Goal: Information Seeking & Learning: Check status

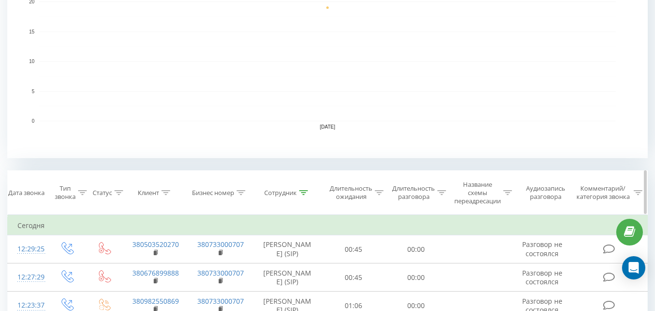
scroll to position [254, 0]
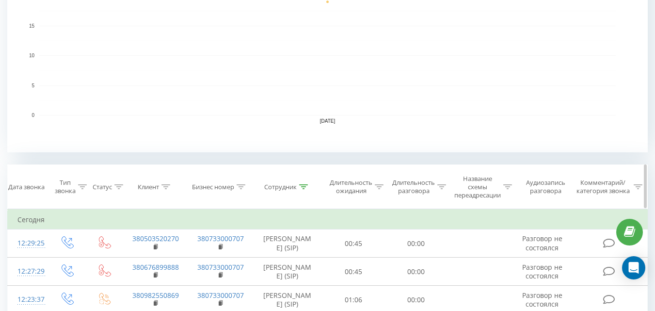
click at [302, 183] on div at bounding box center [303, 187] width 9 height 8
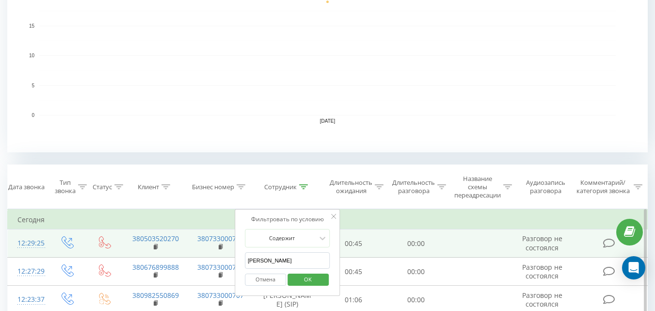
drag, startPoint x: 213, startPoint y: 253, endPoint x: 156, endPoint y: 257, distance: 56.9
type input "борканин"
click button "OK" at bounding box center [308, 280] width 41 height 12
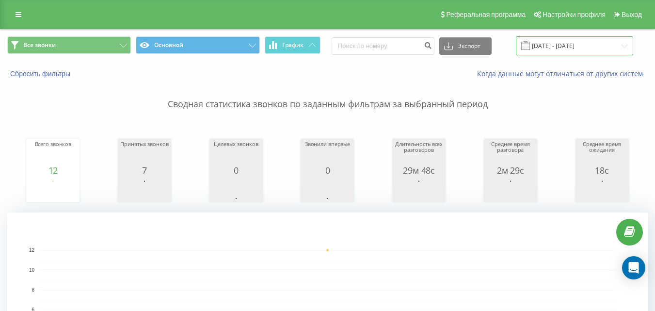
click at [581, 50] on input "[DATE] - [DATE]" at bounding box center [574, 45] width 117 height 19
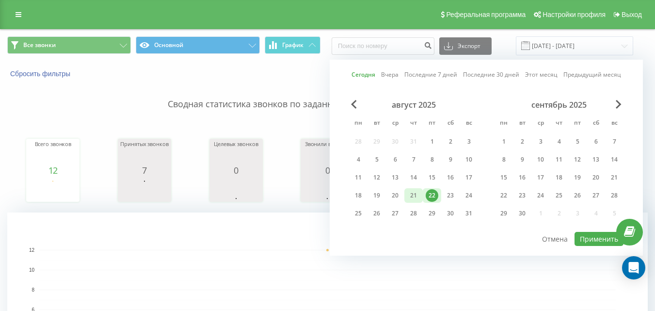
click at [411, 195] on div "21" at bounding box center [414, 195] width 13 height 13
click at [609, 240] on button "Применить" at bounding box center [599, 239] width 49 height 14
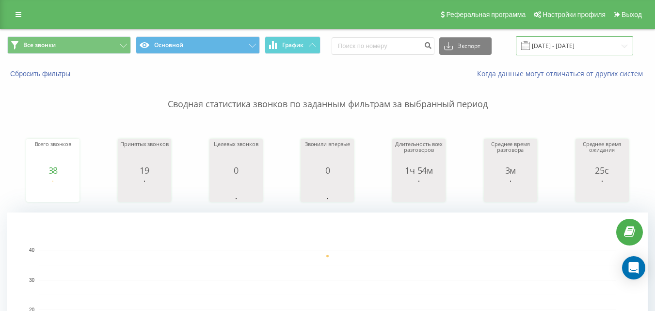
click at [581, 45] on input "[DATE] - [DATE]" at bounding box center [574, 45] width 117 height 19
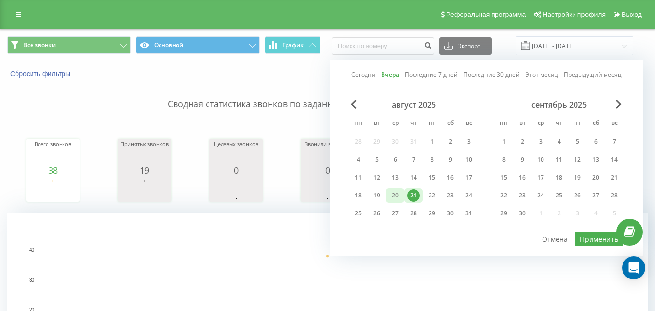
click at [394, 195] on div "20" at bounding box center [395, 195] width 13 height 13
click at [594, 240] on button "Применить" at bounding box center [599, 239] width 49 height 14
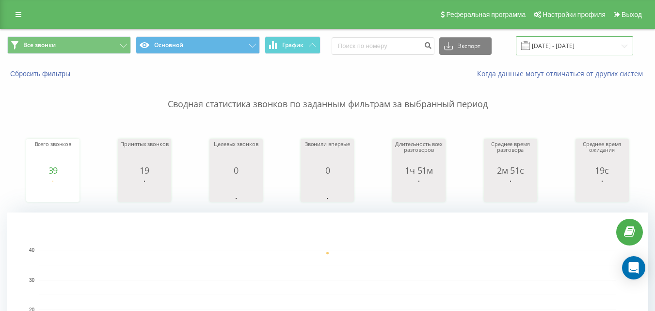
click at [584, 54] on input "[DATE] - [DATE]" at bounding box center [574, 45] width 117 height 19
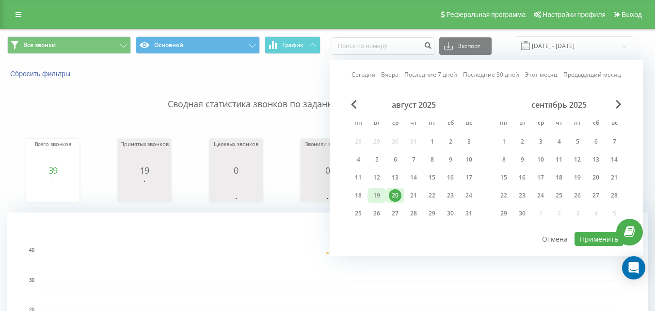
click at [380, 192] on div "19" at bounding box center [377, 195] width 13 height 13
click at [582, 236] on button "Применить" at bounding box center [599, 239] width 49 height 14
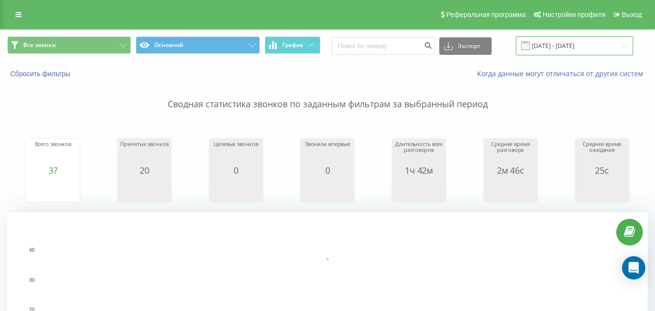
click at [588, 47] on input "[DATE] - [DATE]" at bounding box center [574, 45] width 117 height 19
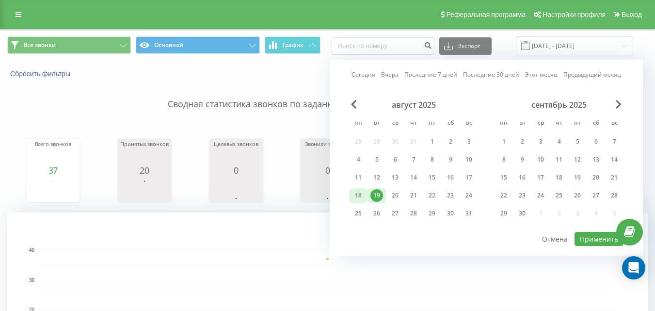
click at [354, 194] on div "18" at bounding box center [358, 195] width 13 height 13
click at [353, 194] on div "18" at bounding box center [358, 195] width 13 height 13
click at [595, 237] on button "Применить" at bounding box center [599, 239] width 49 height 14
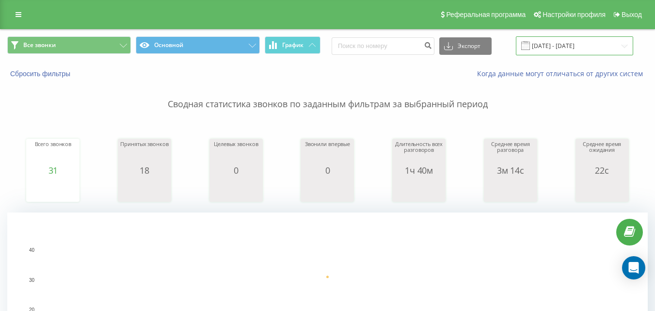
click at [577, 42] on input "[DATE] - [DATE]" at bounding box center [574, 45] width 117 height 19
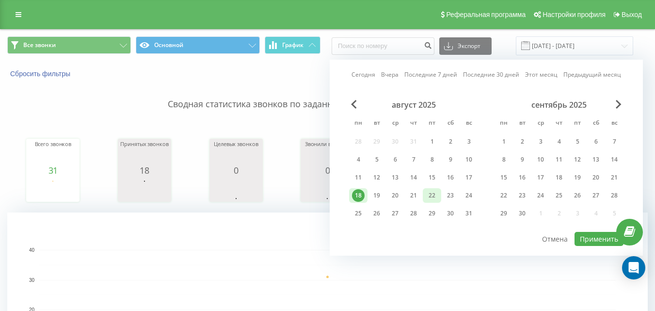
click at [436, 196] on div "22" at bounding box center [432, 195] width 13 height 13
click at [594, 238] on button "Применить" at bounding box center [599, 239] width 49 height 14
type input "[DATE] - [DATE]"
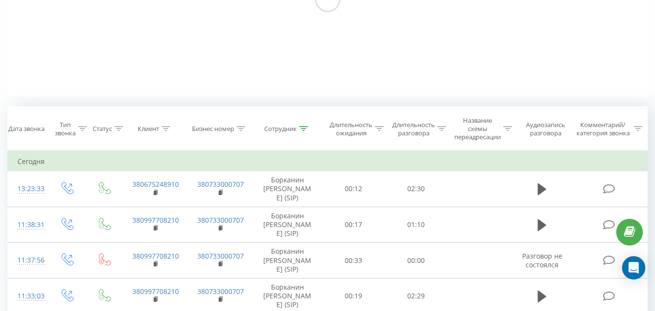
scroll to position [199, 0]
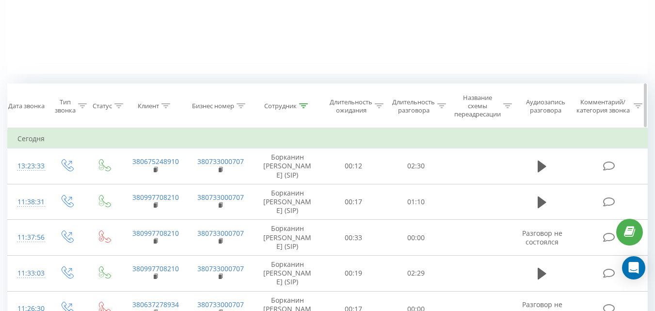
click at [301, 101] on th "Сотрудник" at bounding box center [288, 106] width 70 height 44
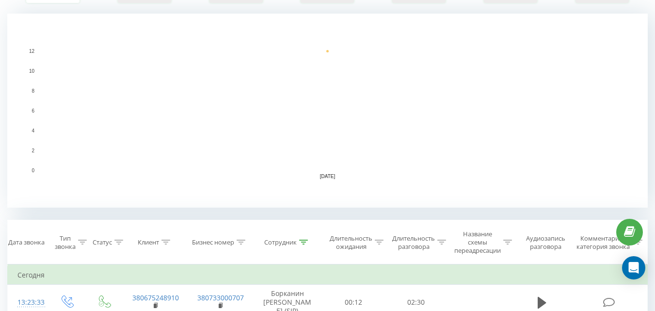
click at [306, 107] on rect "A chart." at bounding box center [327, 111] width 577 height 120
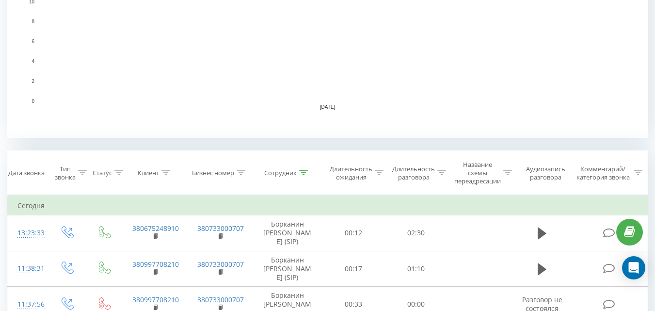
scroll to position [333, 0]
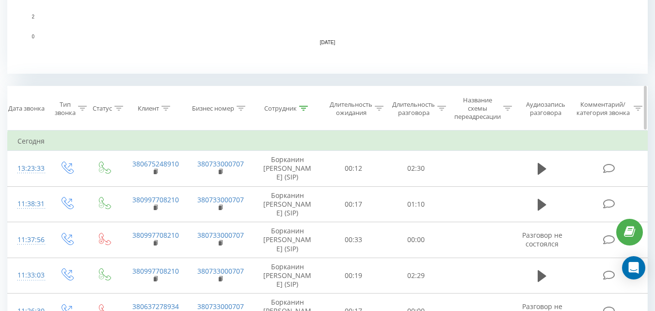
click at [305, 108] on icon at bounding box center [303, 108] width 9 height 5
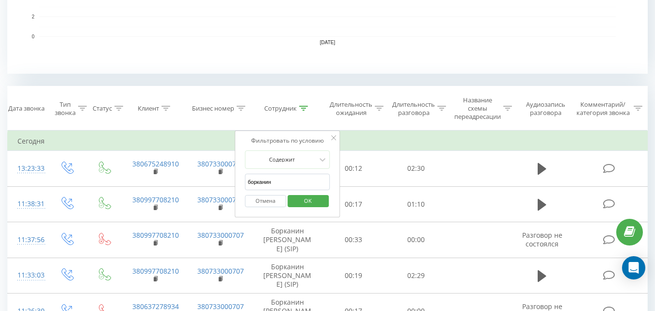
click at [282, 176] on input "борканин" at bounding box center [287, 182] width 85 height 17
type input "[PERSON_NAME]"
click at [308, 200] on span "OK" at bounding box center [307, 200] width 27 height 15
